Goal: Task Accomplishment & Management: Manage account settings

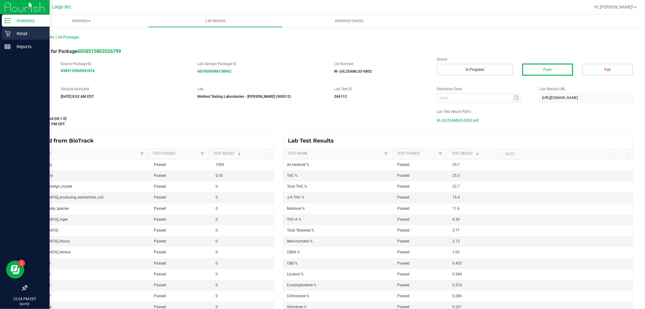
click at [21, 35] on p "Retail" at bounding box center [29, 33] width 36 height 7
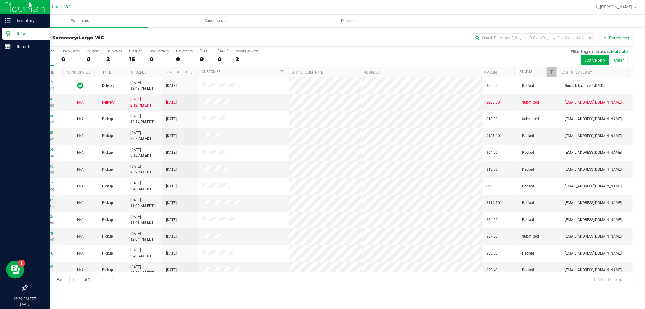
click at [8, 31] on icon at bounding box center [8, 34] width 6 height 6
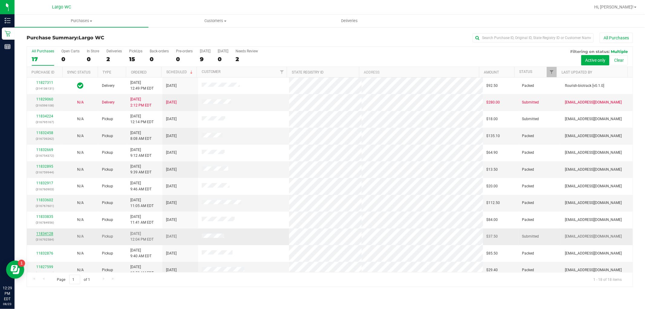
click at [44, 235] on link "11834128" at bounding box center [44, 233] width 17 height 4
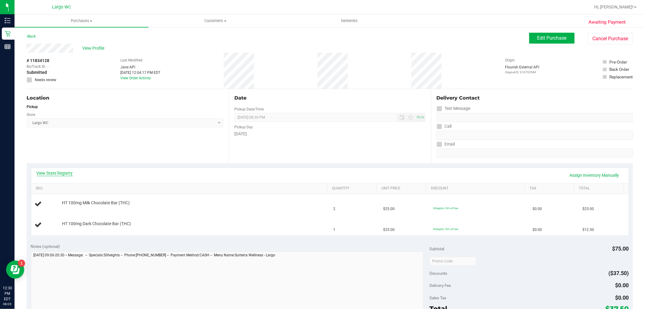
click at [44, 171] on link "View State Registry" at bounding box center [55, 173] width 36 height 6
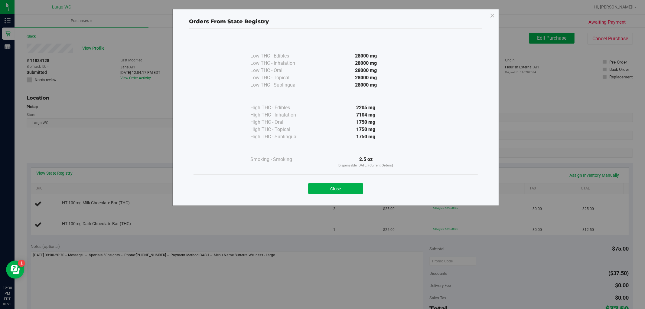
click at [321, 196] on div "Close" at bounding box center [336, 186] width 284 height 24
drag, startPoint x: 321, startPoint y: 196, endPoint x: 322, endPoint y: 199, distance: 3.0
click at [322, 198] on div "Close" at bounding box center [336, 186] width 284 height 24
click at [325, 195] on div "Close" at bounding box center [336, 186] width 284 height 24
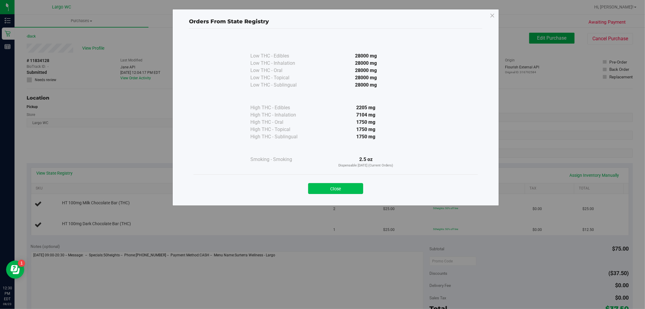
click at [329, 191] on button "Close" at bounding box center [335, 188] width 55 height 11
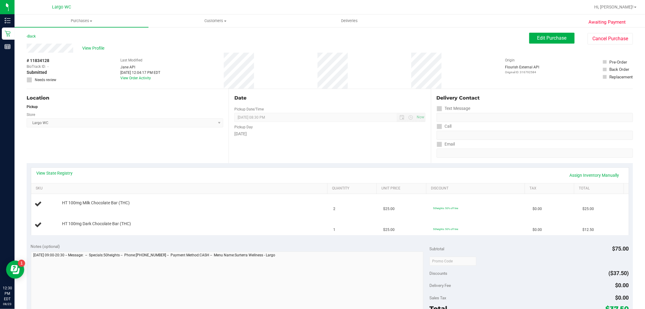
click at [55, 168] on div "View State Registry Assign Inventory Manually" at bounding box center [330, 175] width 598 height 15
click at [56, 173] on link "View State Registry" at bounding box center [55, 173] width 36 height 6
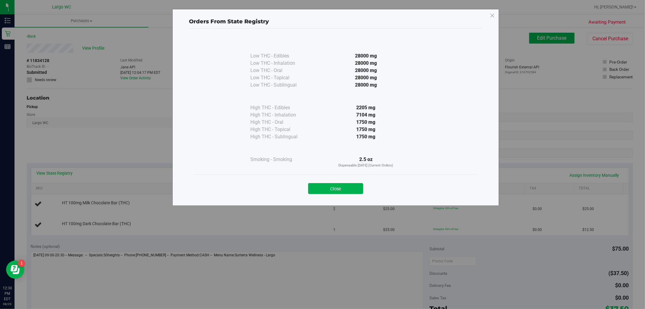
click at [351, 189] on button "Close" at bounding box center [335, 188] width 55 height 11
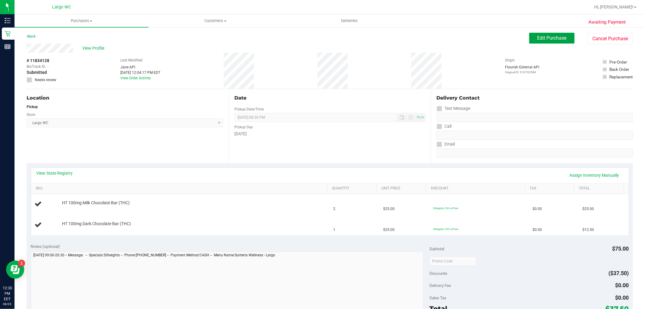
click at [549, 42] on button "Edit Purchase" at bounding box center [551, 38] width 45 height 11
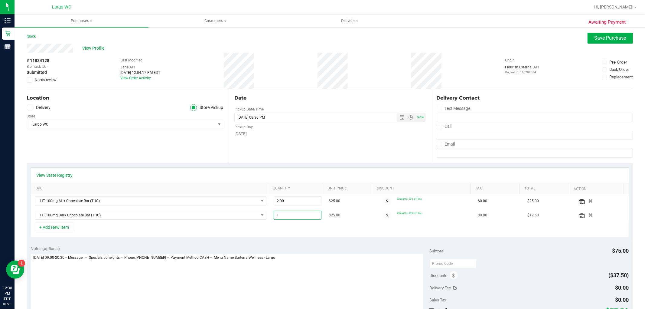
click at [305, 216] on span "1.00 1" at bounding box center [298, 214] width 48 height 9
click at [305, 216] on input "1" at bounding box center [297, 215] width 47 height 8
click at [295, 200] on span "2.00 2" at bounding box center [298, 200] width 48 height 9
click at [295, 200] on input "2" at bounding box center [297, 201] width 47 height 8
type input "3"
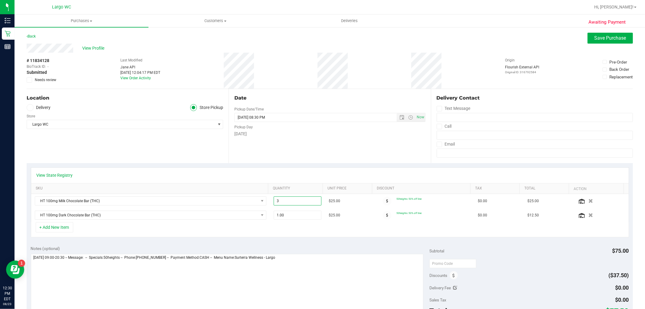
type input "3.00"
click at [330, 224] on div "+ Add New Item" at bounding box center [330, 229] width 598 height 15
drag, startPoint x: 377, startPoint y: 126, endPoint x: 374, endPoint y: 132, distance: 6.5
click at [375, 126] on div "Pickup Day" at bounding box center [329, 126] width 191 height 9
click at [373, 143] on div "Date Pickup Date/Time 08/23/2025 Now 08/23/2025 08:30 PM Now Pickup Day Saturday" at bounding box center [330, 126] width 202 height 74
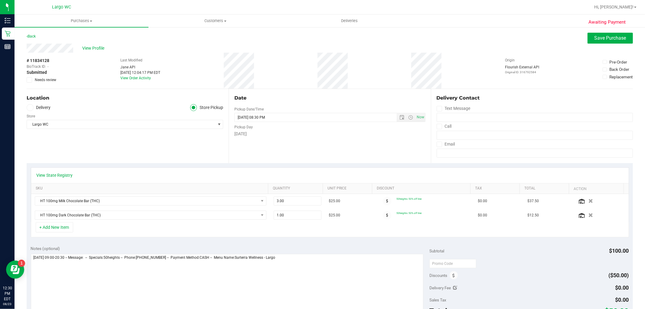
click at [373, 143] on div "Date Pickup Date/Time 08/23/2025 Now 08/23/2025 08:30 PM Now Pickup Day Saturday" at bounding box center [330, 126] width 202 height 74
drag, startPoint x: 364, startPoint y: 252, endPoint x: 360, endPoint y: 252, distance: 3.6
click at [360, 252] on div "Notes (optional)" at bounding box center [230, 279] width 399 height 68
click at [326, 237] on div "+ Add New Item" at bounding box center [330, 229] width 598 height 15
click at [356, 166] on div "View State Registry SKU Quantity Unit Price Discount Tax Total Action HT 100mg …" at bounding box center [330, 202] width 606 height 78
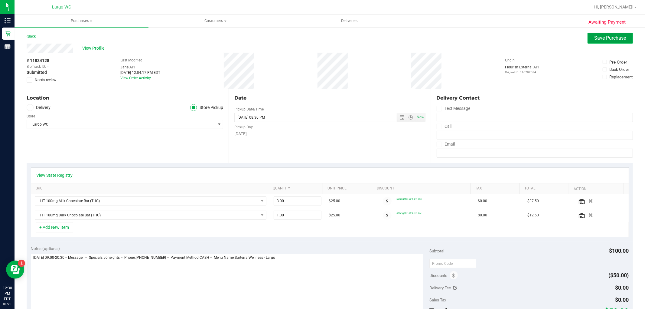
click at [597, 36] on span "Save Purchase" at bounding box center [611, 38] width 32 height 6
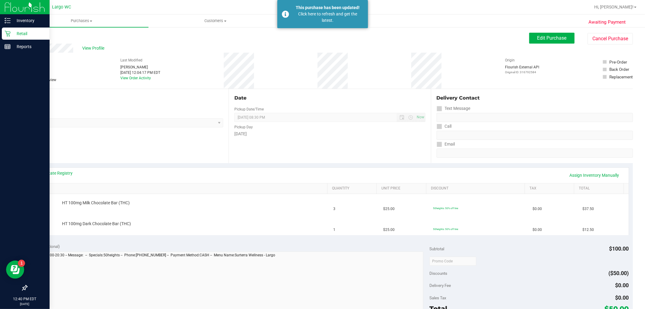
click at [10, 28] on div "Retail" at bounding box center [26, 34] width 48 height 12
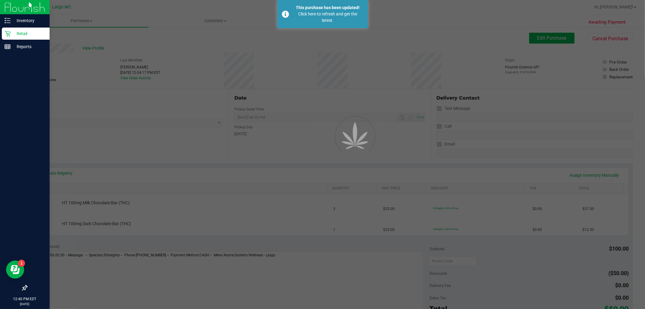
click at [10, 28] on div "Retail" at bounding box center [26, 34] width 48 height 12
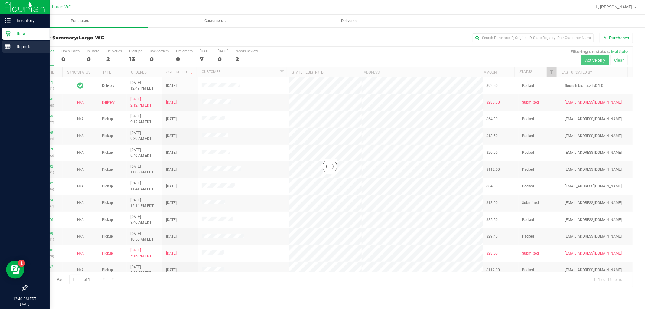
click at [18, 46] on p "Reports" at bounding box center [29, 46] width 36 height 7
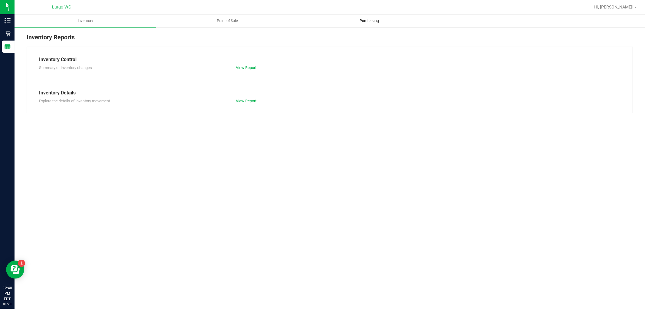
click at [367, 22] on span "Purchasing" at bounding box center [369, 20] width 36 height 5
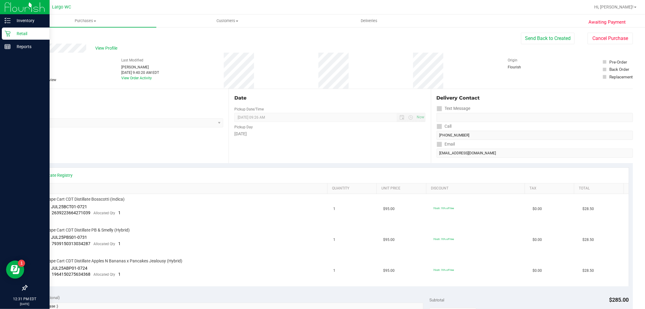
click at [7, 35] on icon at bounding box center [8, 34] width 6 height 6
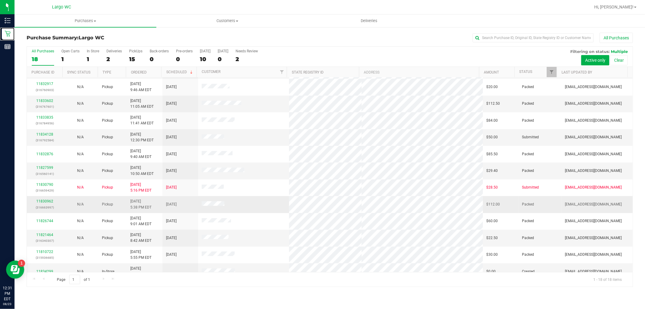
scroll to position [107, 0]
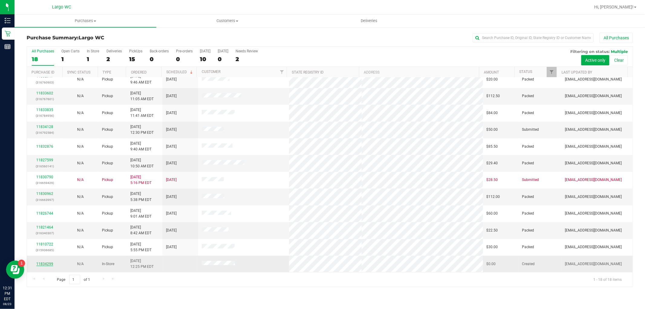
click at [47, 262] on link "11834299" at bounding box center [44, 264] width 17 height 4
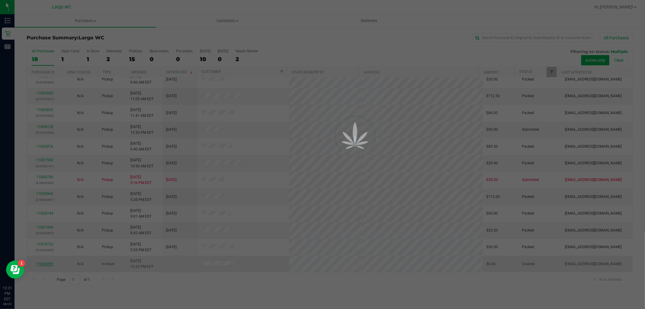
click at [47, 261] on div at bounding box center [322, 154] width 645 height 309
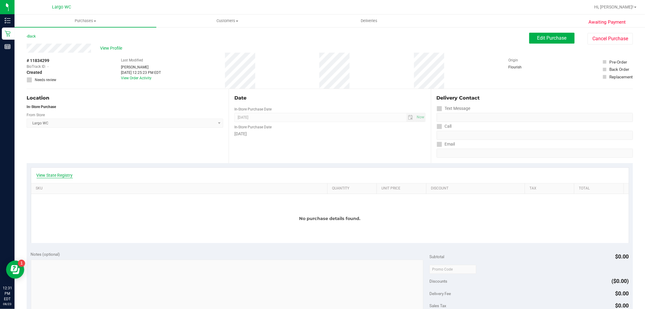
click at [53, 173] on link "View State Registry" at bounding box center [55, 175] width 36 height 6
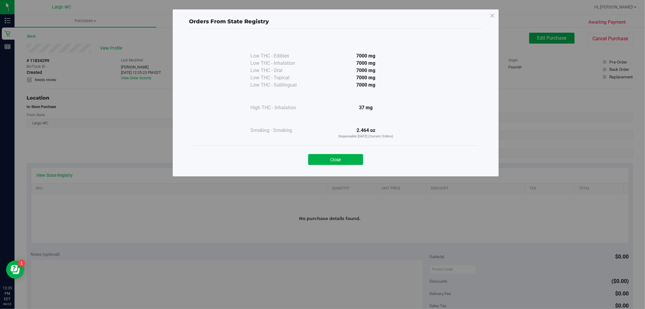
drag, startPoint x: 90, startPoint y: 238, endPoint x: 93, endPoint y: 237, distance: 3.3
click at [92, 237] on div "Orders From State Registry Low THC - Edibles 7000 mg" at bounding box center [325, 154] width 650 height 309
click at [352, 161] on button "Close" at bounding box center [335, 159] width 55 height 11
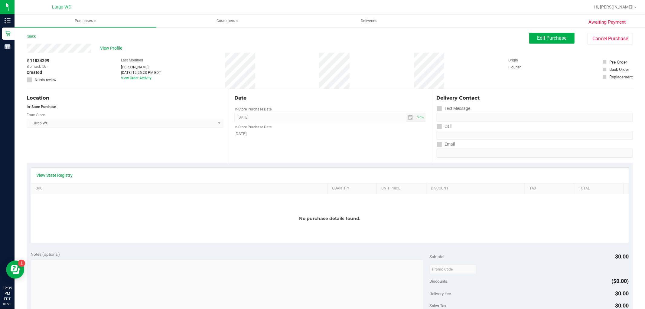
click at [352, 161] on div "Date In-Store Purchase Date [DATE] Now In-Store Purchase Date [DATE]" at bounding box center [330, 126] width 202 height 74
